Goal: Transaction & Acquisition: Subscribe to service/newsletter

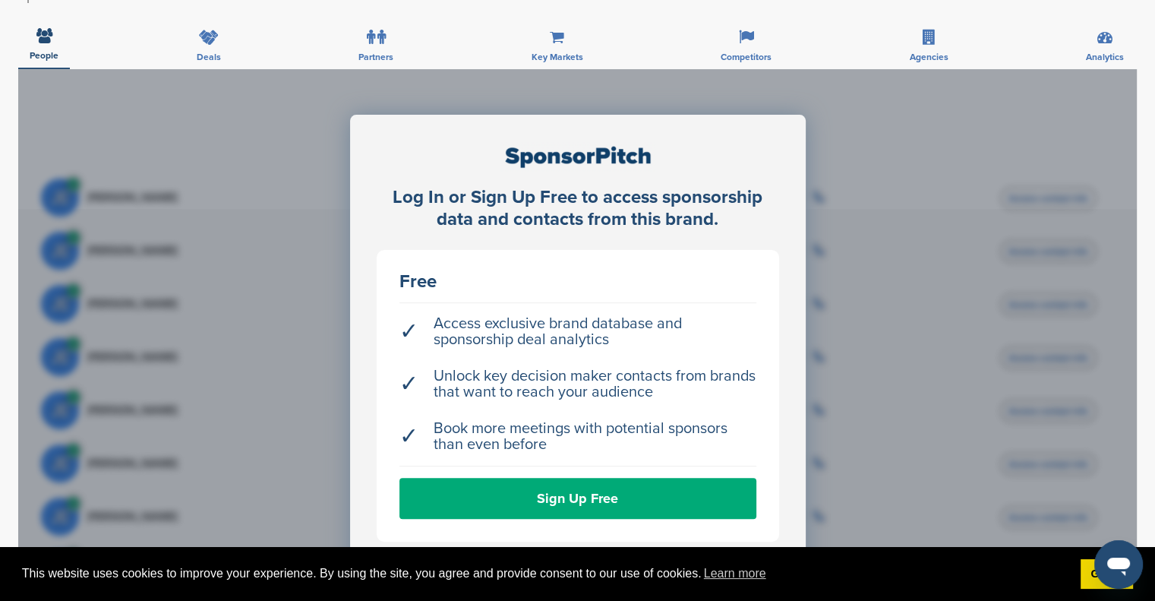
scroll to position [379, 0]
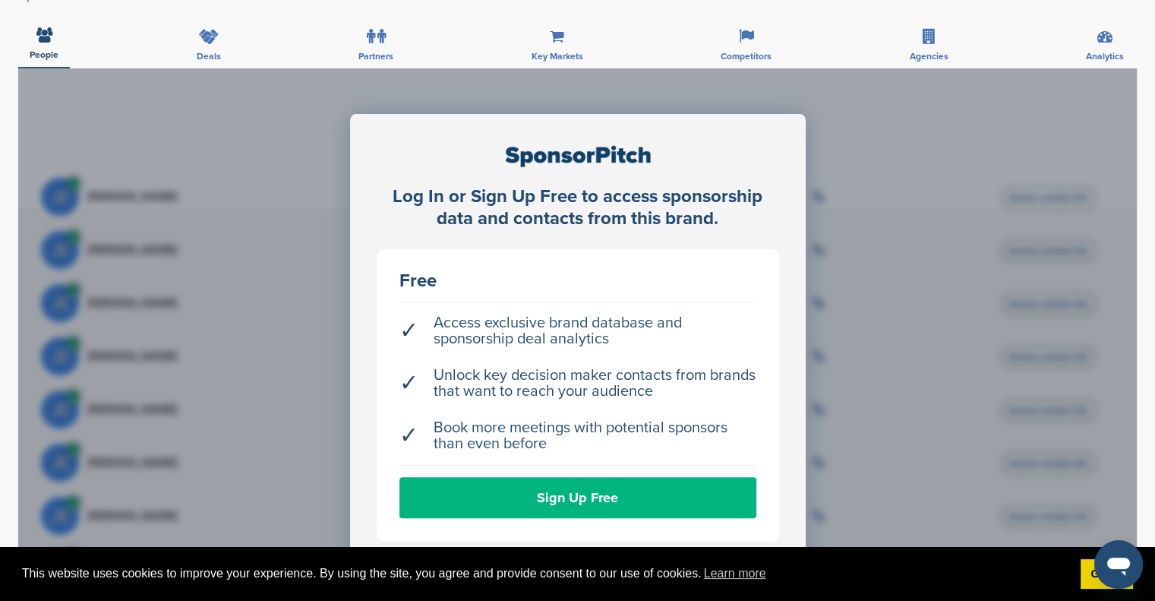
click at [580, 484] on link "Sign Up Free" at bounding box center [577, 497] width 357 height 41
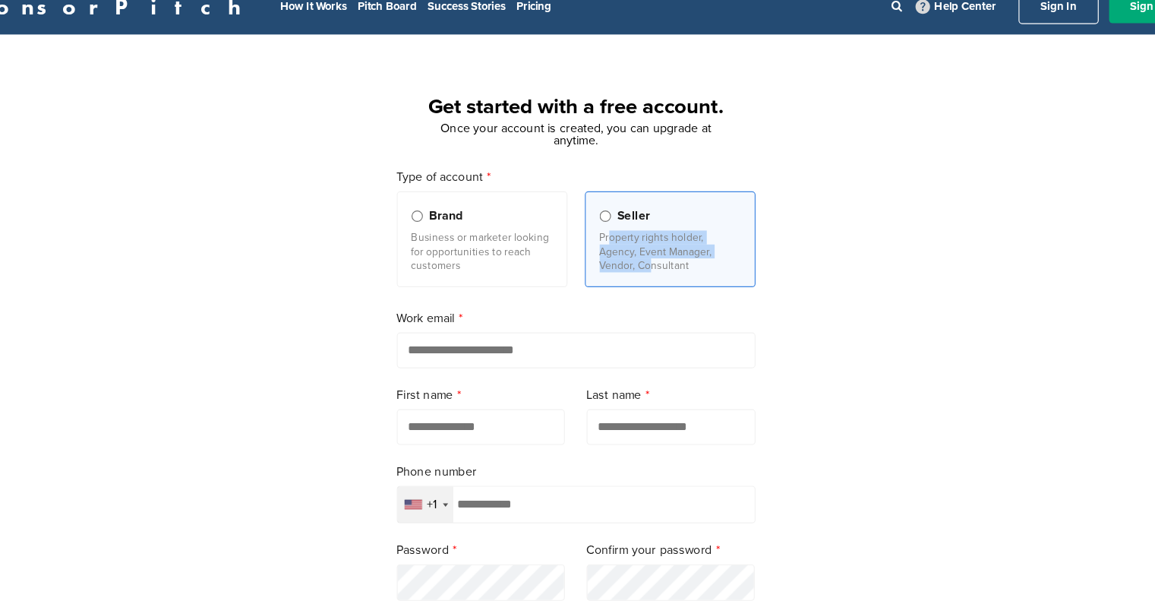
drag, startPoint x: 601, startPoint y: 223, endPoint x: 603, endPoint y: 269, distance: 45.6
click at [603, 269] on div "Brand Business or marketer looking for opportunities to reach customers Seller …" at bounding box center [577, 228] width 313 height 87
click at [567, 279] on form "Type of account Brand Business or marketer looking for opportunities to reach c…" at bounding box center [577, 440] width 313 height 551
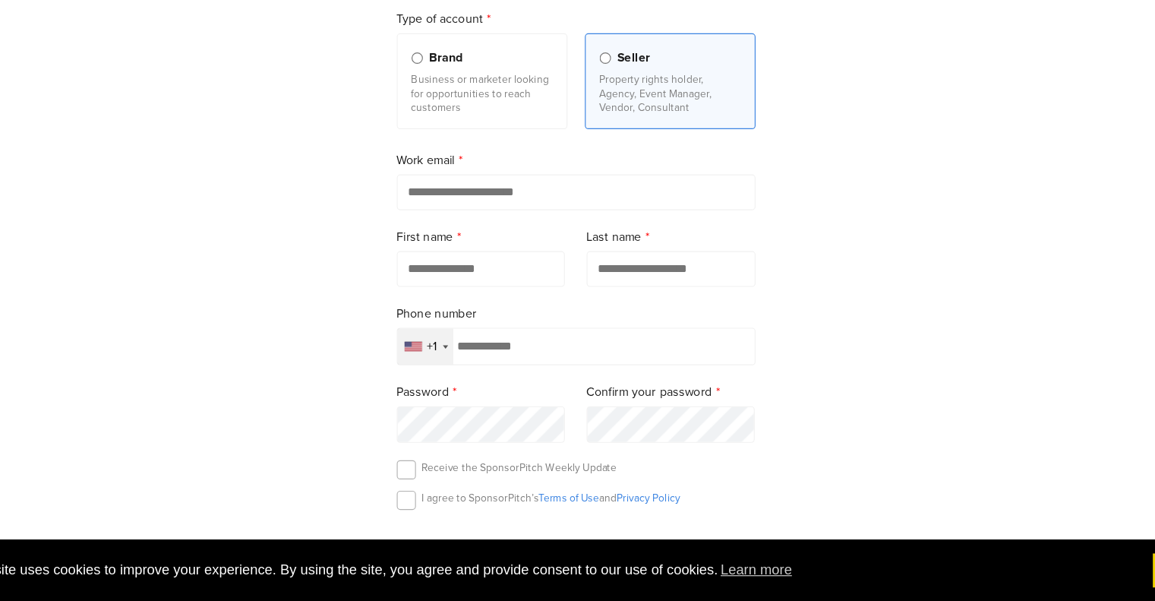
scroll to position [104, 0]
